Goal: Check status

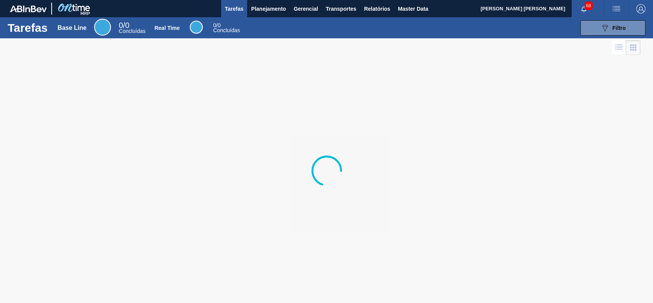
click at [271, 13] on button "Planejamento" at bounding box center [268, 8] width 42 height 17
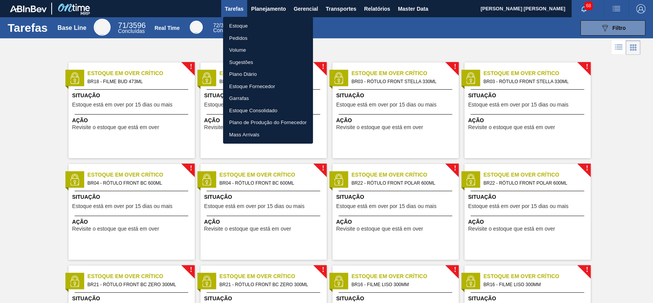
click at [254, 29] on li "Estoque" at bounding box center [268, 26] width 90 height 12
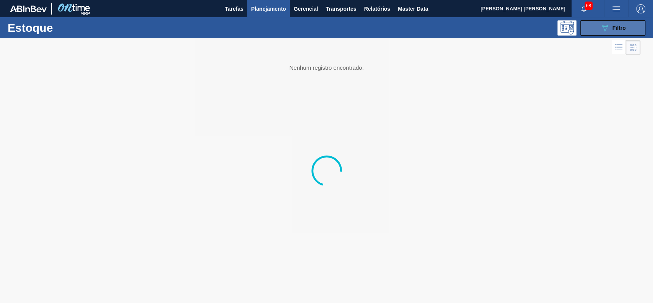
click at [602, 23] on icon "089F7B8B-B2A5-4AFE-B5C0-19BA573D28AC" at bounding box center [604, 27] width 9 height 9
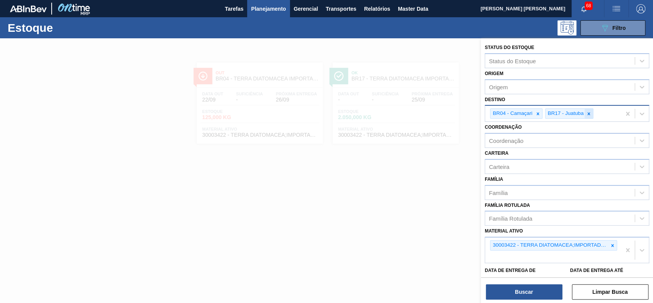
click at [588, 109] on div at bounding box center [588, 114] width 8 height 10
click at [540, 112] on icon at bounding box center [537, 113] width 5 height 5
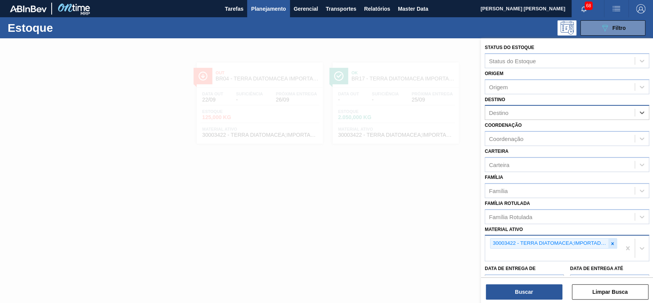
click at [610, 241] on icon at bounding box center [612, 243] width 5 height 5
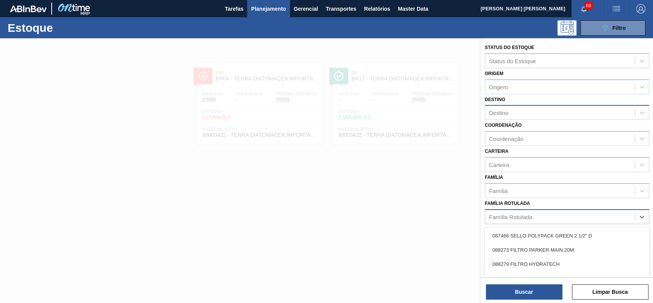
click at [584, 211] on div "Família Rotulada" at bounding box center [560, 216] width 150 height 11
type Rotulada "tradition"
drag, startPoint x: 564, startPoint y: 243, endPoint x: 545, endPoint y: 274, distance: 36.1
click at [564, 245] on div "LÚPULO AROMA HALLERTAU TRADITION T-90" at bounding box center [567, 249] width 164 height 14
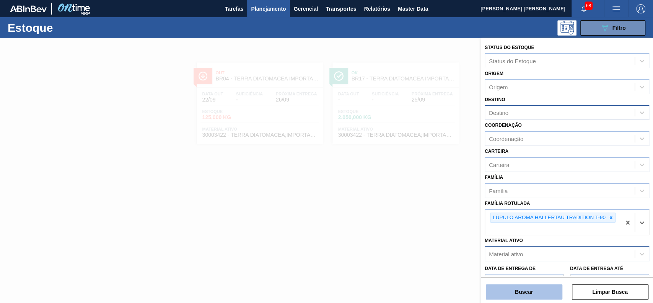
click at [535, 287] on button "Buscar" at bounding box center [524, 291] width 76 height 15
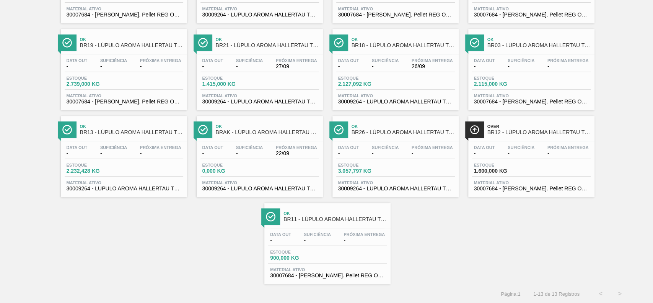
scroll to position [122, 0]
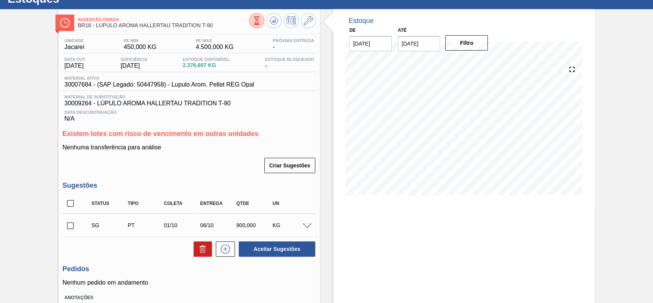
scroll to position [51, 0]
